Goal: Information Seeking & Learning: Find specific page/section

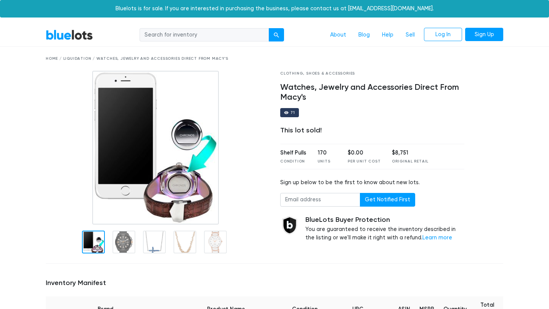
click at [80, 59] on div "Home / Liquidation / Watches, Jewelry and Accessories Direct From Macy's" at bounding box center [274, 59] width 457 height 6
click at [208, 38] on input "search" at bounding box center [204, 35] width 130 height 14
type input "nordstrom"
click at [269, 28] on button "submit" at bounding box center [276, 35] width 15 height 14
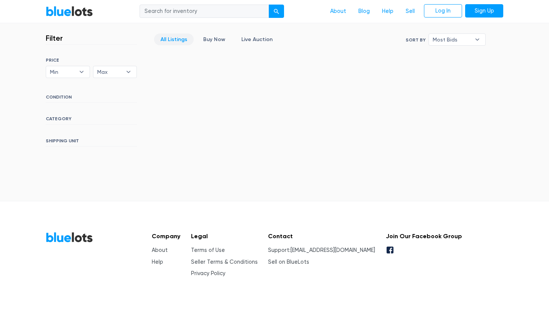
scroll to position [219, 0]
